Goal: Information Seeking & Learning: Learn about a topic

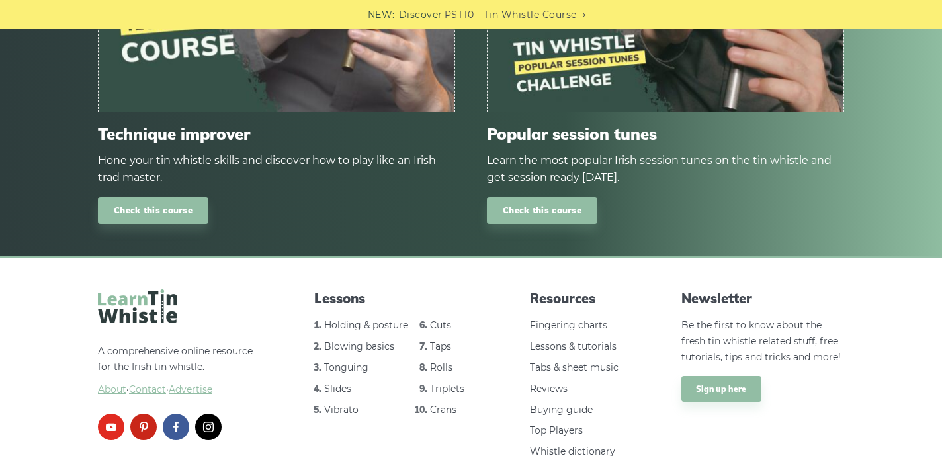
scroll to position [1654, 0]
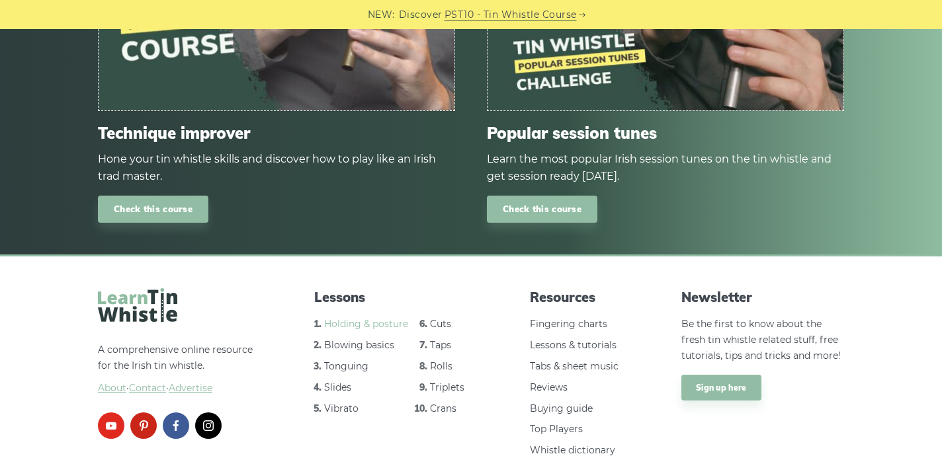
click at [349, 323] on link "Holding & posture" at bounding box center [366, 324] width 84 height 12
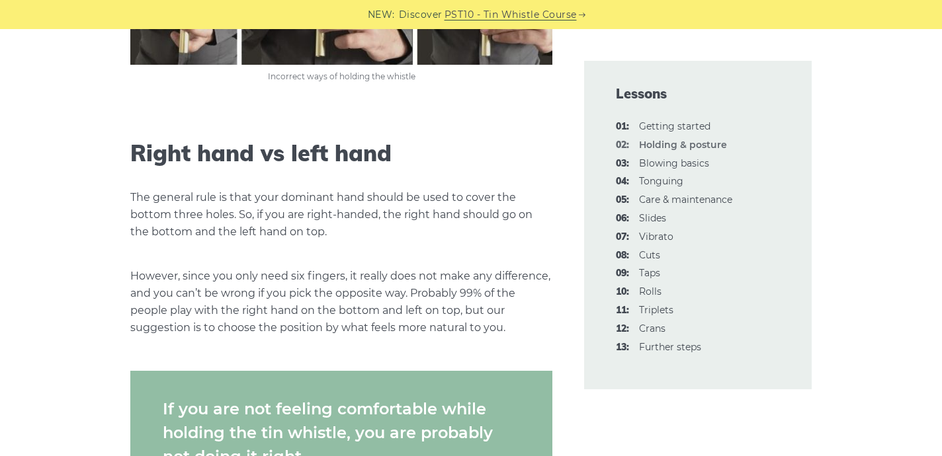
scroll to position [1025, 0]
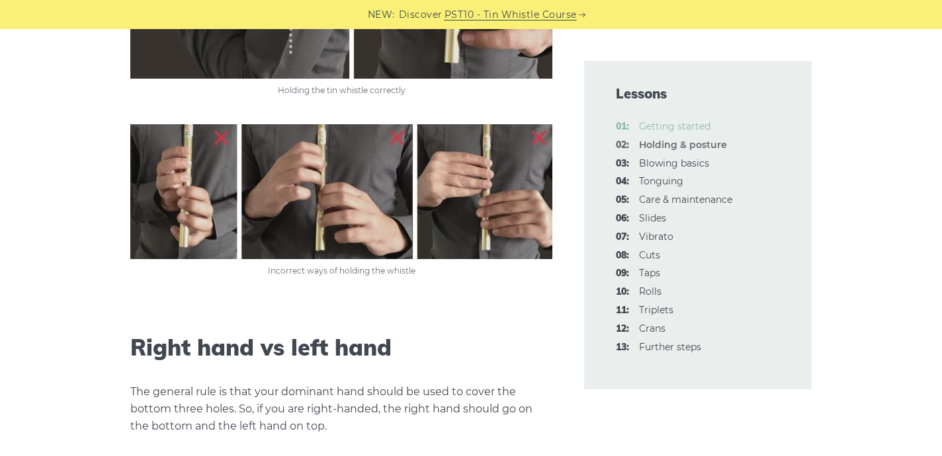
click at [669, 130] on link "01: Getting started" at bounding box center [674, 126] width 71 height 12
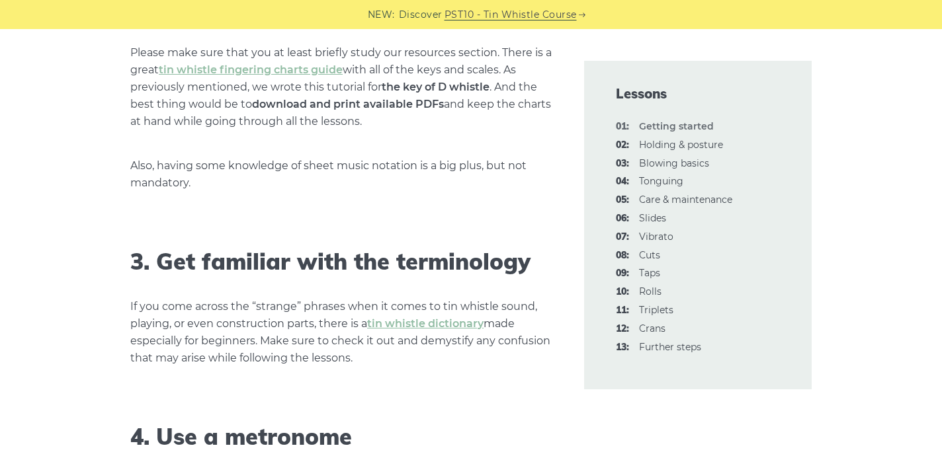
scroll to position [1113, 0]
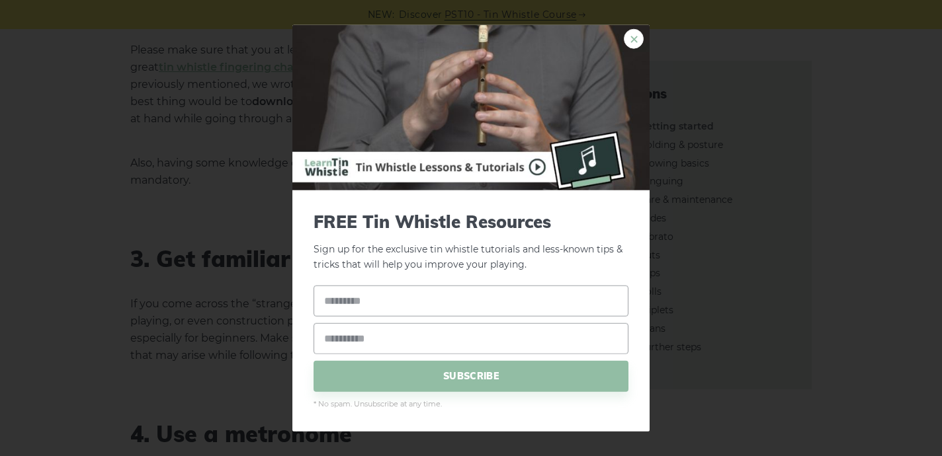
click at [634, 33] on link "×" at bounding box center [634, 39] width 20 height 20
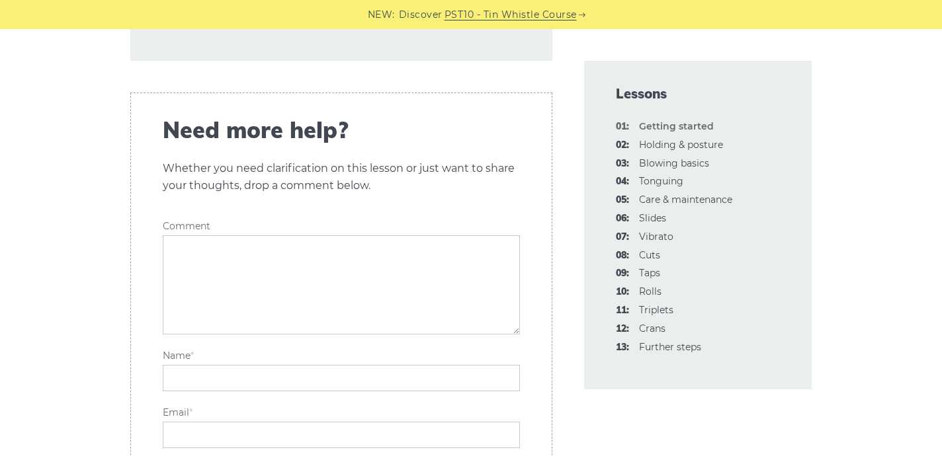
scroll to position [3076, 0]
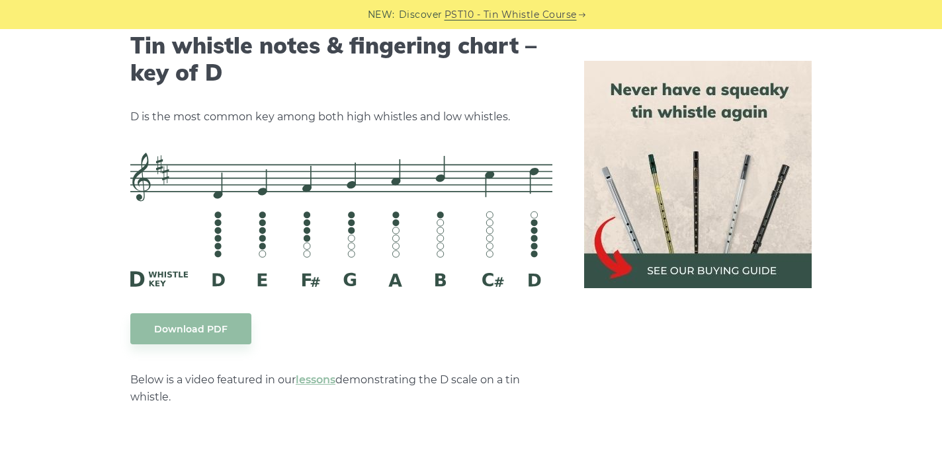
scroll to position [2083, 0]
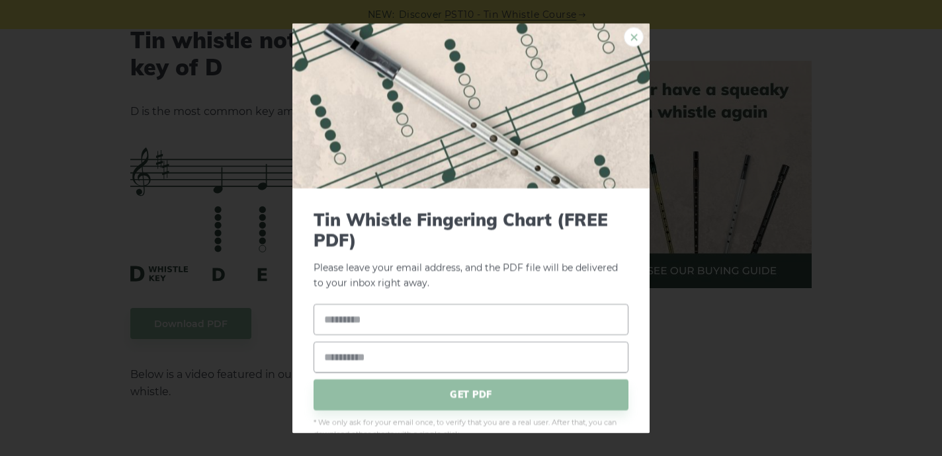
click at [624, 38] on link "×" at bounding box center [634, 37] width 20 height 20
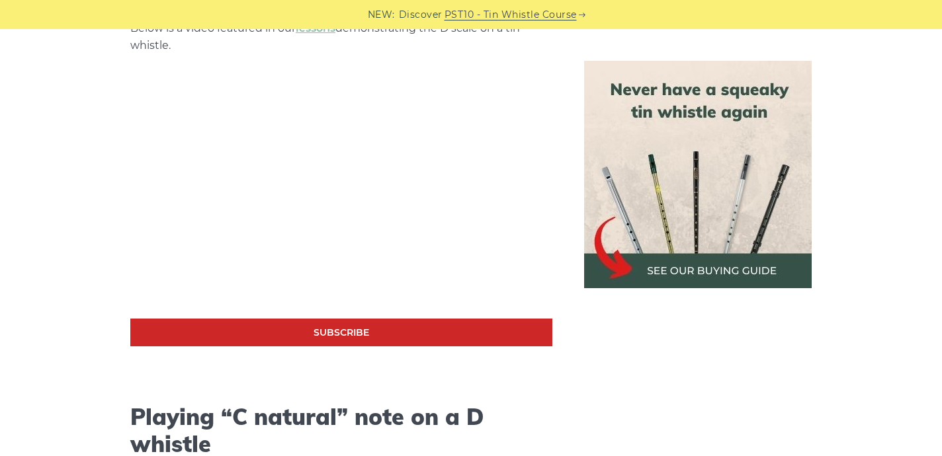
scroll to position [2392, 0]
